Goal: Transaction & Acquisition: Purchase product/service

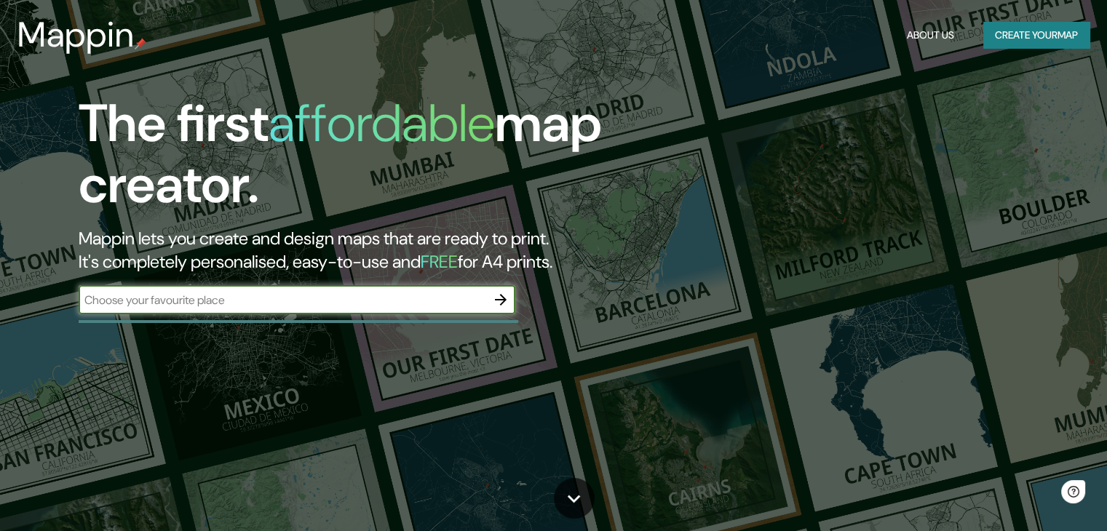
click at [1010, 39] on button "Create your map" at bounding box center [1036, 35] width 106 height 27
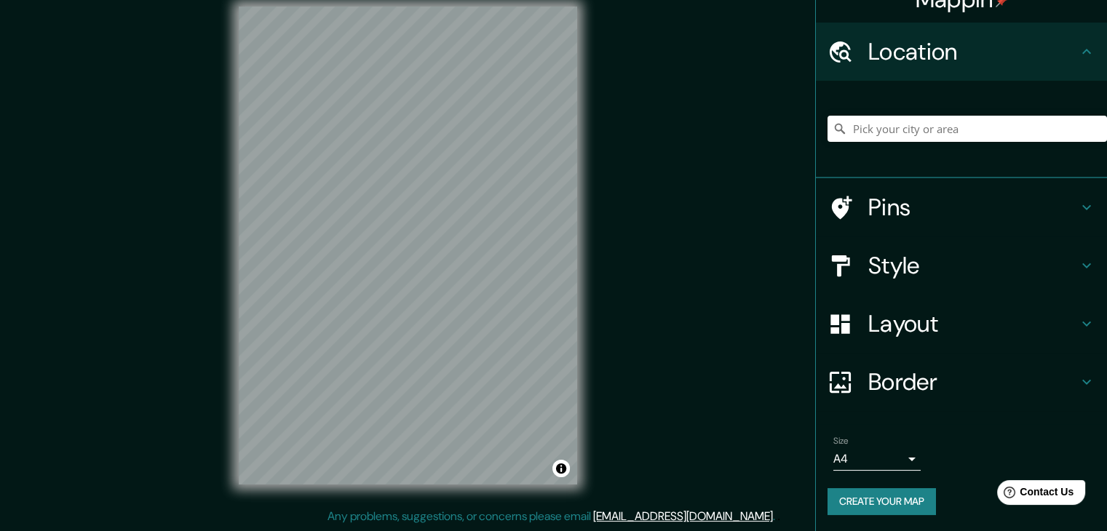
scroll to position [25, 0]
click at [881, 453] on body "Mappin Location Pins Style Layout Border Choose a border. Hint : you can make l…" at bounding box center [553, 248] width 1107 height 531
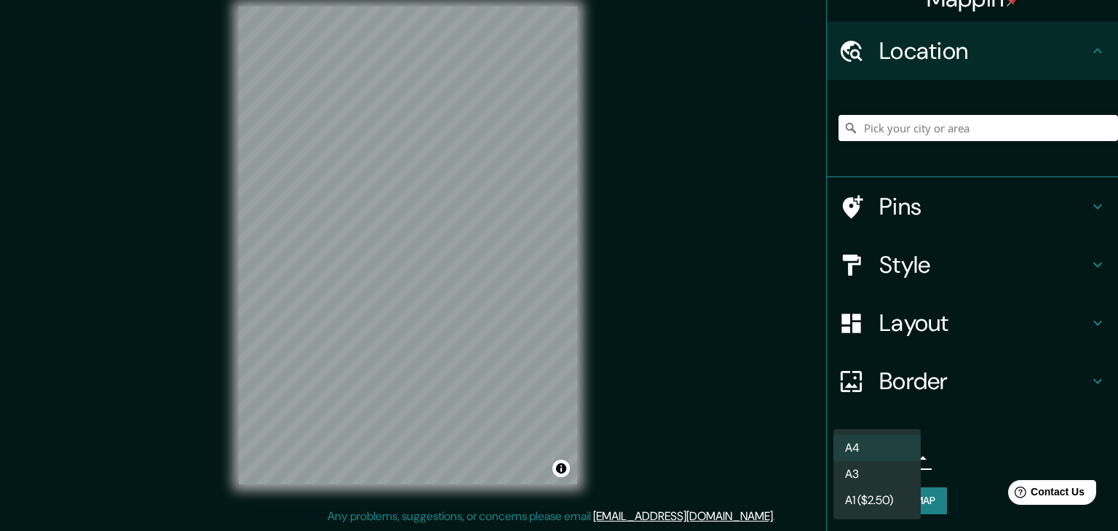
click at [887, 476] on li "A3" at bounding box center [876, 475] width 87 height 26
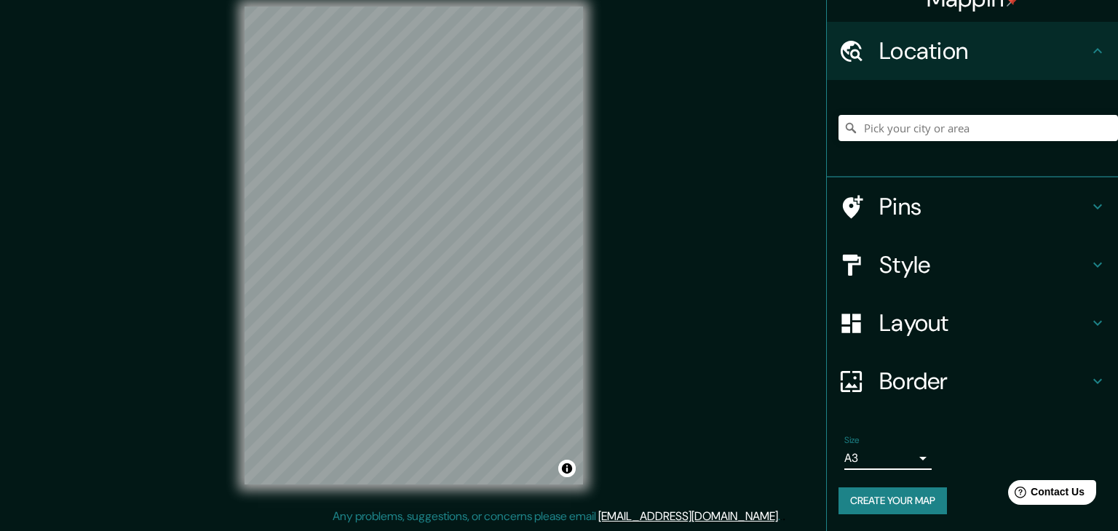
click at [901, 458] on body "Mappin Location Pins Style Layout Border Choose a border. Hint : you can make l…" at bounding box center [559, 248] width 1118 height 531
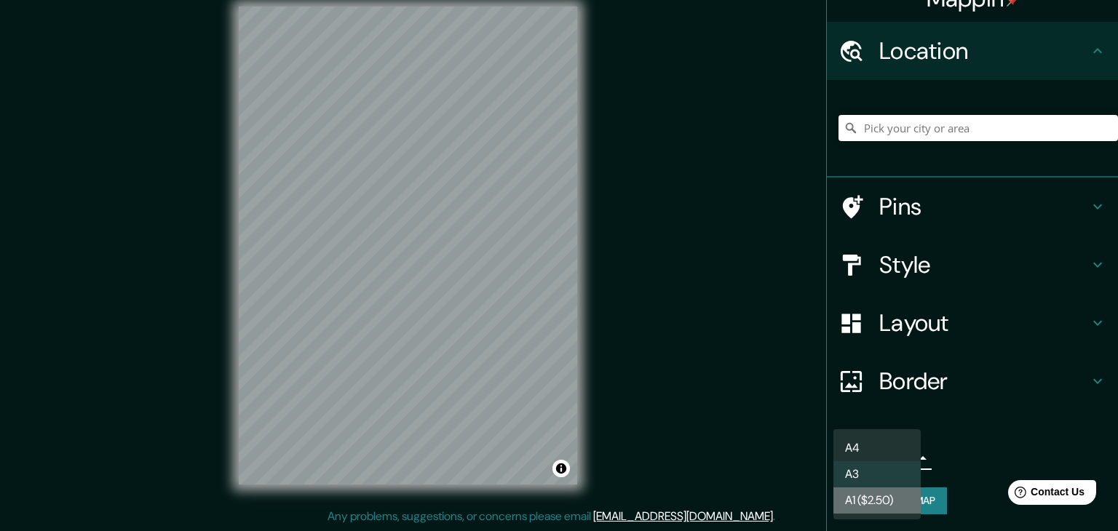
click at [885, 492] on li "A1 ($2.50)" at bounding box center [876, 501] width 87 height 26
type input "a3"
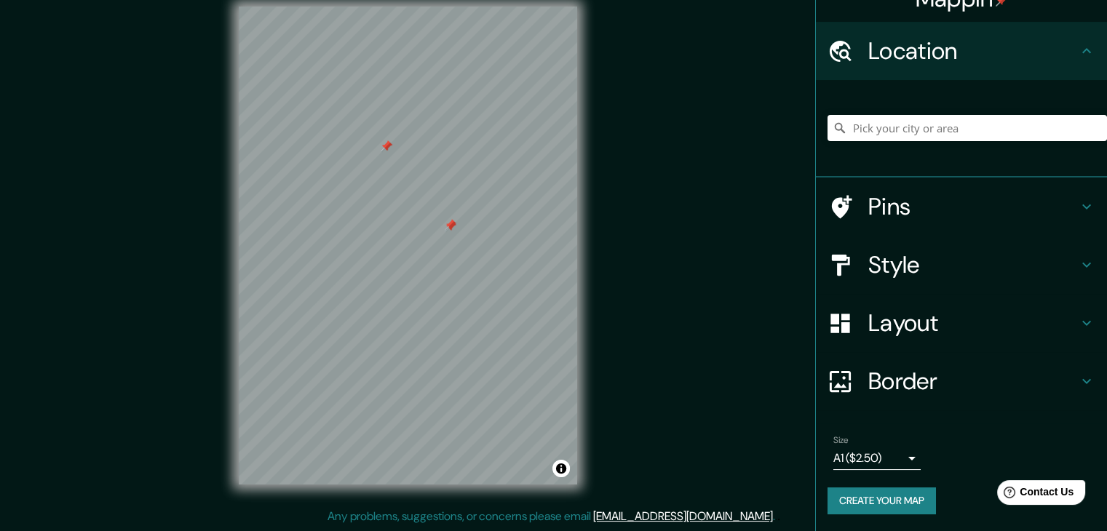
click at [445, 7] on div at bounding box center [408, 7] width 338 height 0
click at [445, 231] on div at bounding box center [451, 227] width 12 height 12
click at [445, 226] on div at bounding box center [451, 225] width 12 height 12
click at [451, 226] on div at bounding box center [451, 225] width 12 height 12
click at [390, 147] on div at bounding box center [387, 146] width 12 height 12
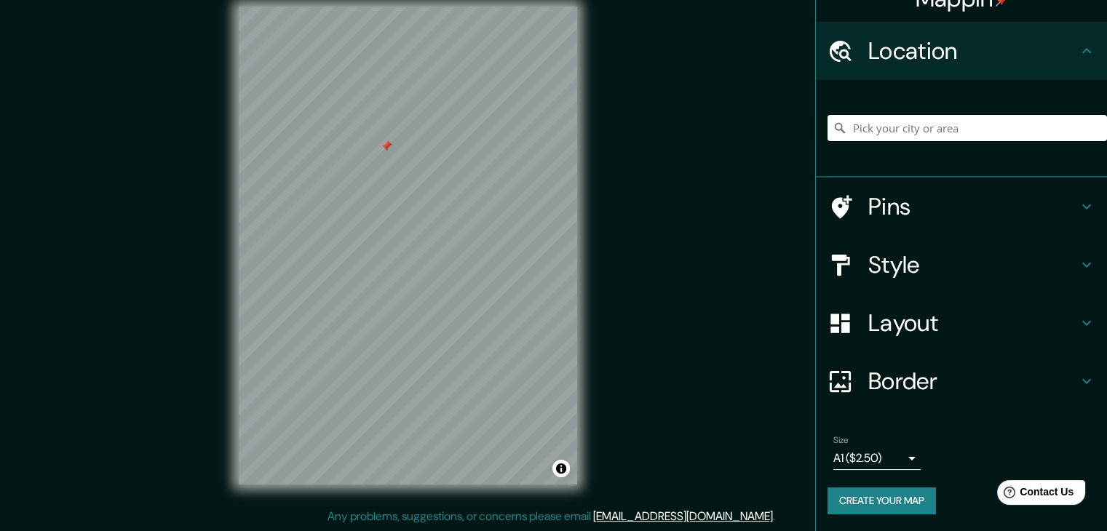
click at [390, 146] on div at bounding box center [387, 146] width 12 height 12
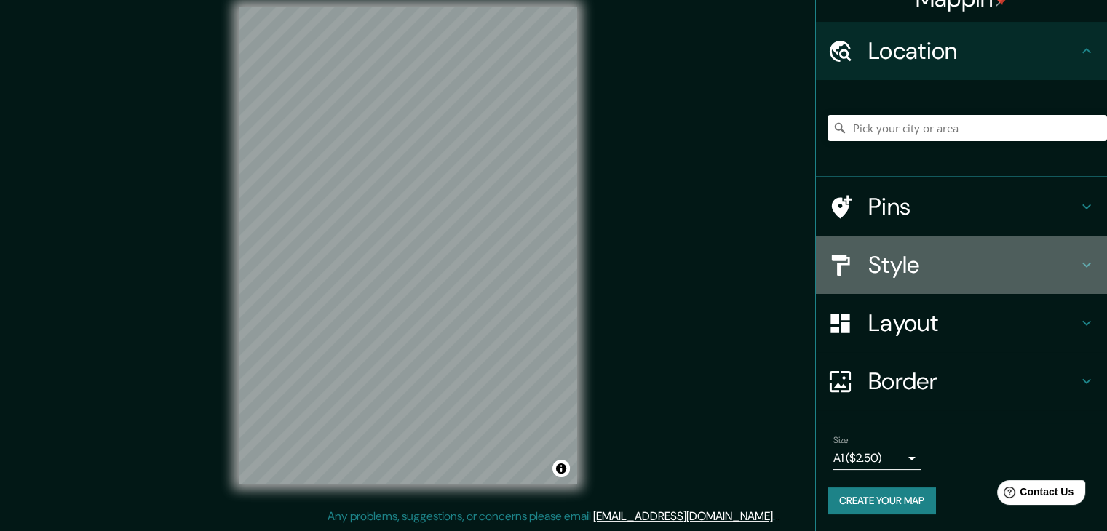
click at [894, 264] on h4 "Style" at bounding box center [973, 264] width 210 height 29
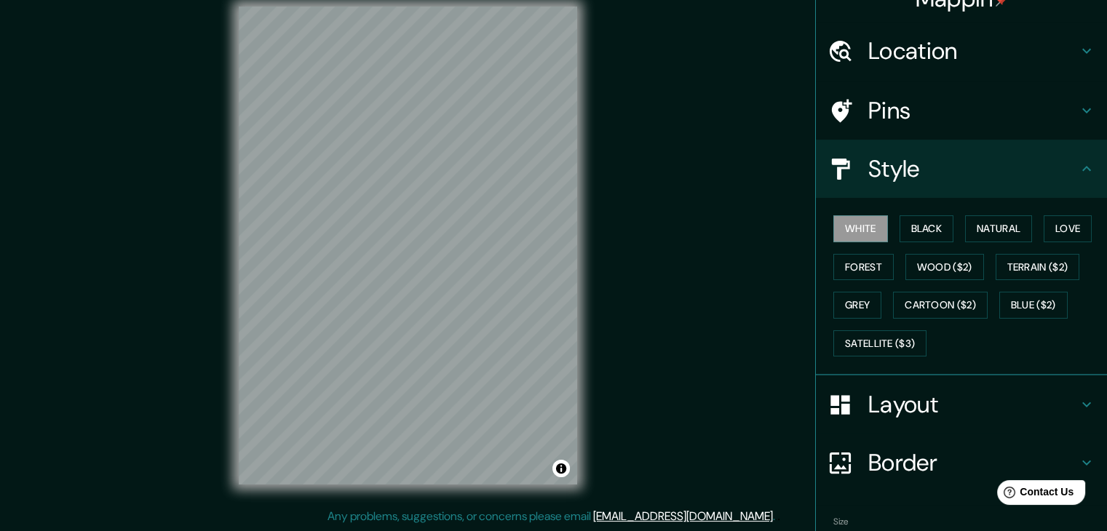
click at [920, 208] on div "White Black Natural Love Forest Wood ($2) Terrain ($2) Grey Cartoon ($2) Blue (…" at bounding box center [961, 287] width 291 height 178
click at [914, 225] on button "Black" at bounding box center [927, 228] width 55 height 27
click at [941, 240] on button "Black" at bounding box center [927, 228] width 55 height 27
click at [1005, 231] on button "Natural" at bounding box center [998, 228] width 67 height 27
click at [1034, 226] on div "White Black Natural Love Forest Wood ($2) Terrain ($2) Grey Cartoon ($2) Blue (…" at bounding box center [968, 286] width 280 height 153
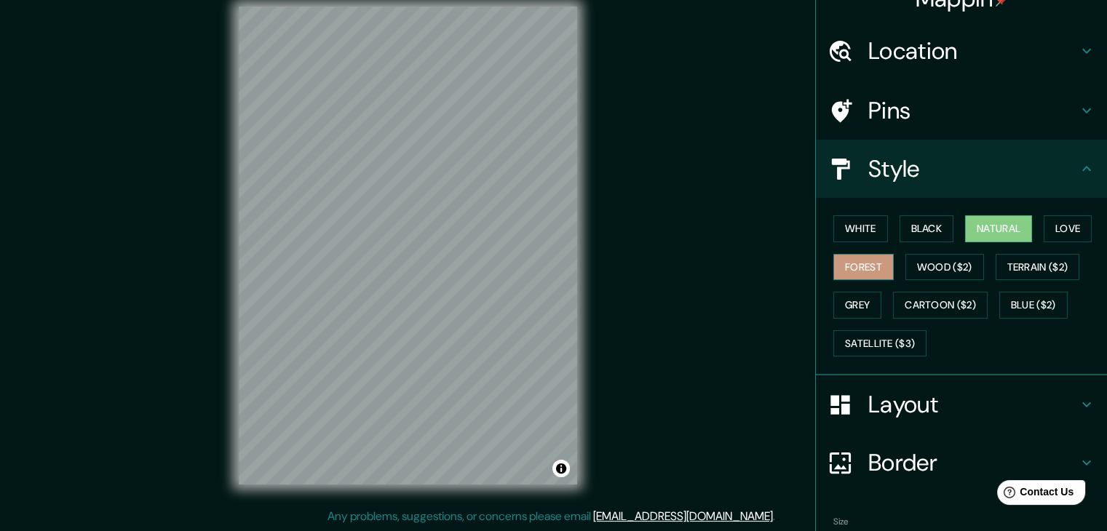
click at [862, 260] on button "Forest" at bounding box center [863, 267] width 60 height 27
click at [940, 278] on button "Wood ($2)" at bounding box center [945, 267] width 79 height 27
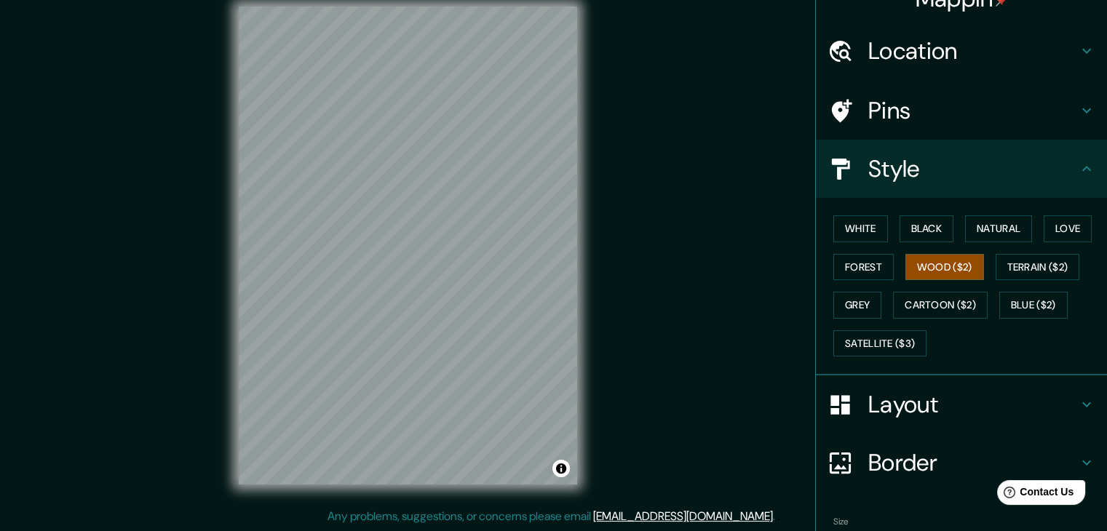
click at [834, 288] on div "White Black Natural Love Forest Wood ($2) Terrain ($2) Grey Cartoon ($2) Blue (…" at bounding box center [968, 286] width 280 height 153
click at [837, 301] on button "Grey" at bounding box center [857, 305] width 48 height 27
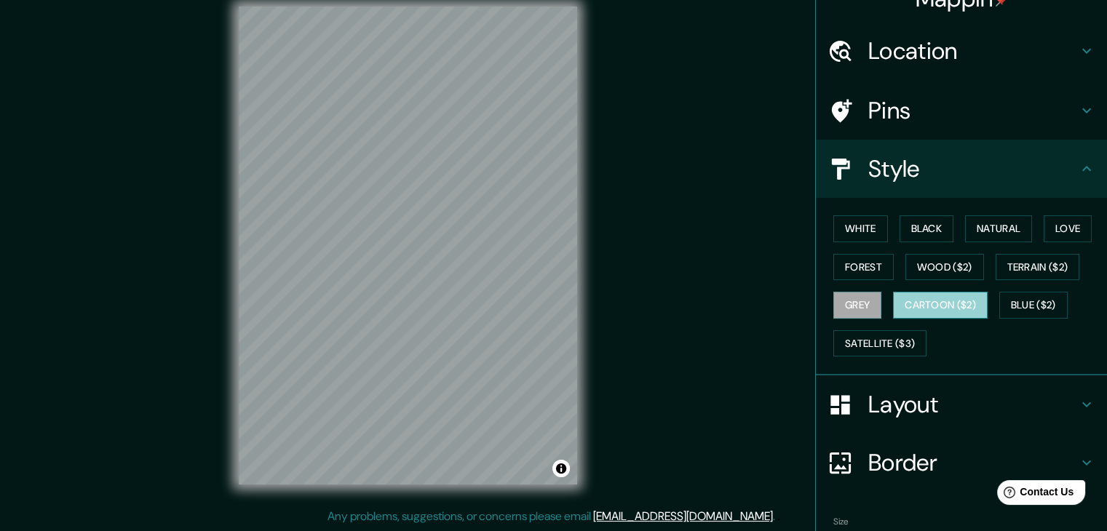
click at [930, 306] on button "Cartoon ($2)" at bounding box center [940, 305] width 95 height 27
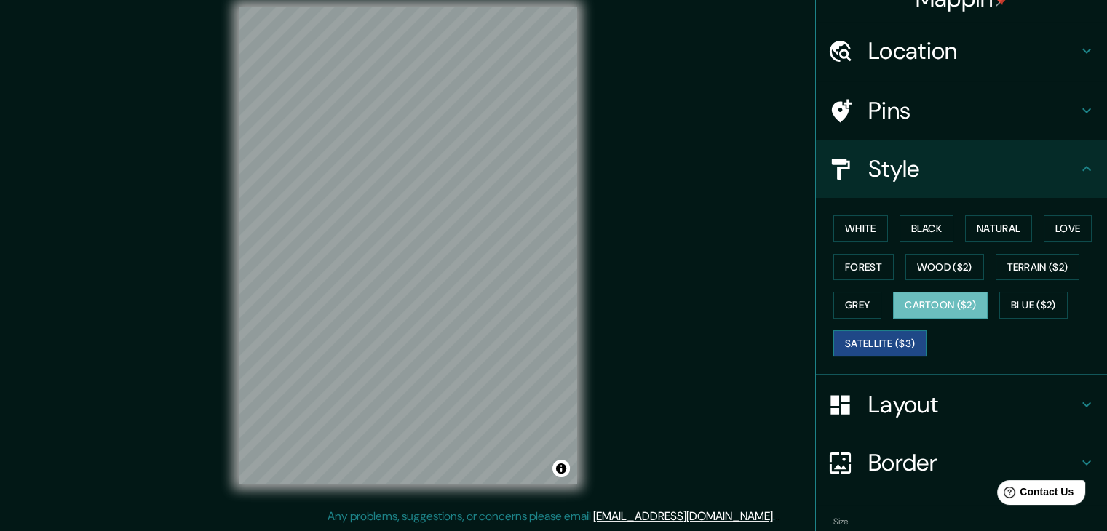
click at [841, 341] on button "Satellite ($3)" at bounding box center [879, 343] width 93 height 27
click at [1005, 312] on button "Blue ($2)" at bounding box center [1033, 305] width 68 height 27
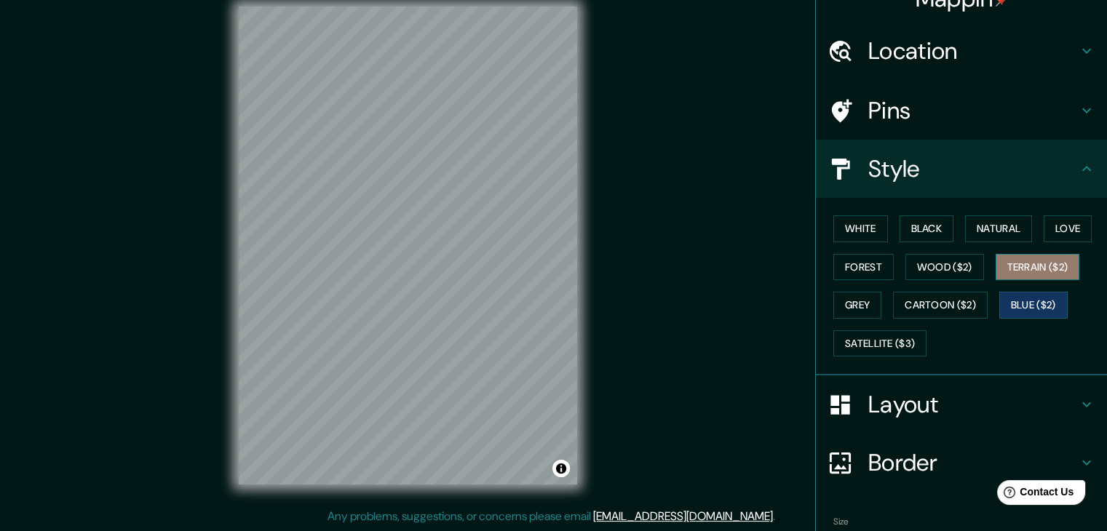
click at [1042, 274] on button "Terrain ($2)" at bounding box center [1038, 267] width 84 height 27
click at [1043, 244] on div "White Black Natural Love Forest Wood ($2) Terrain ($2) Grey Cartoon ($2) Blue (…" at bounding box center [968, 286] width 280 height 153
click at [1059, 221] on button "Love" at bounding box center [1068, 228] width 48 height 27
